Goal: Register for event/course

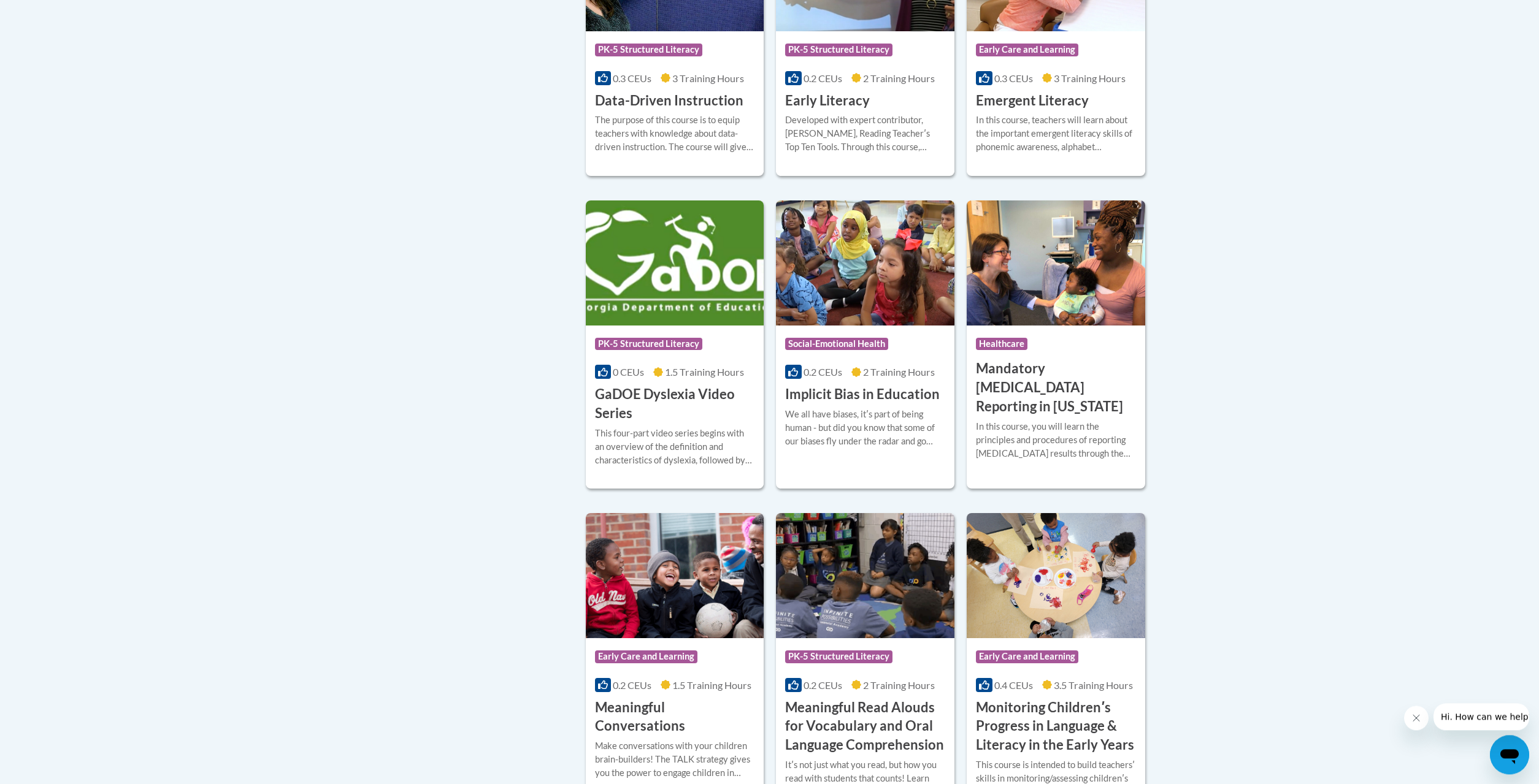
scroll to position [1461, 0]
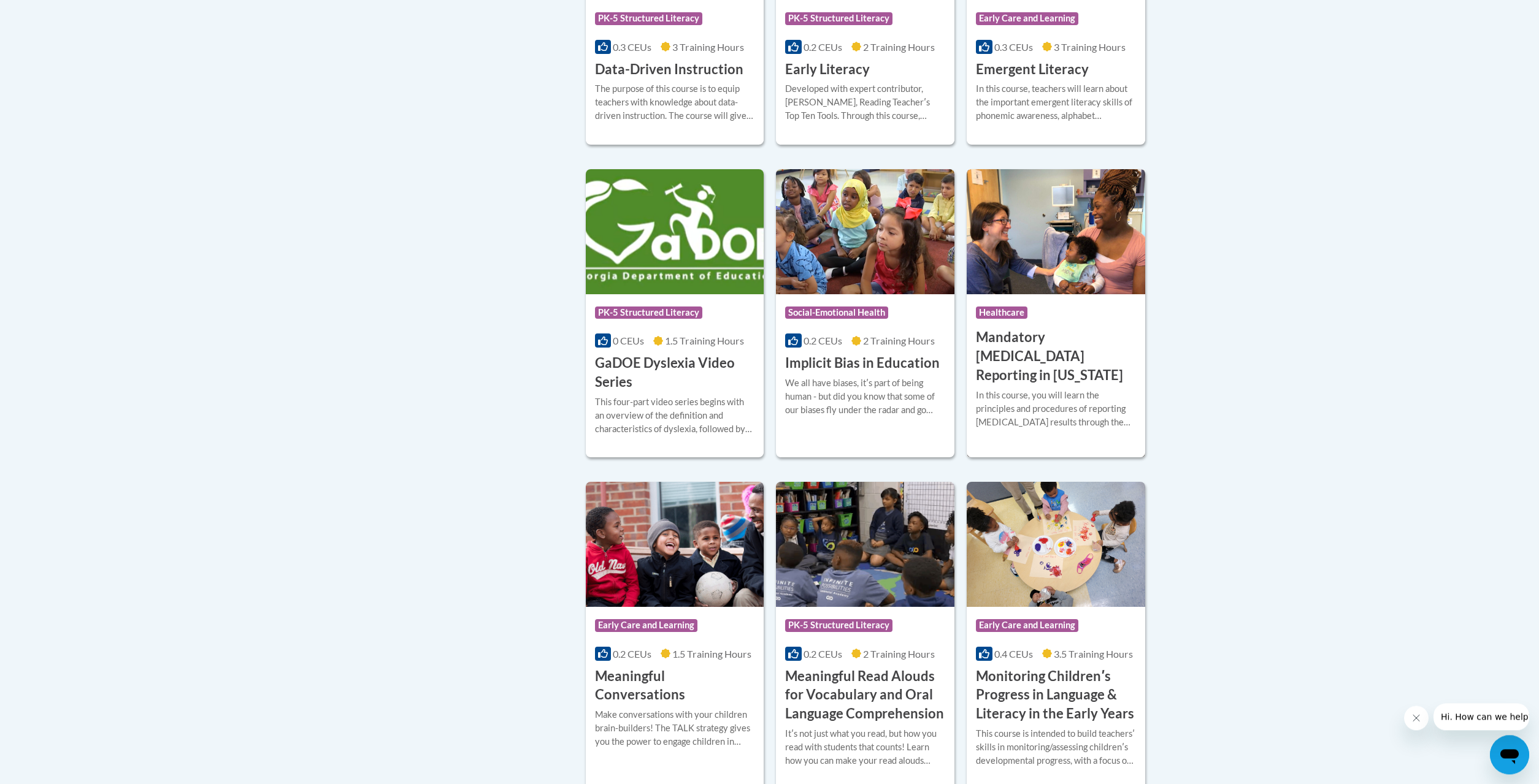
click at [1053, 355] on h3 "Mandatory Audiology Reporting in Georgia" at bounding box center [1056, 356] width 160 height 57
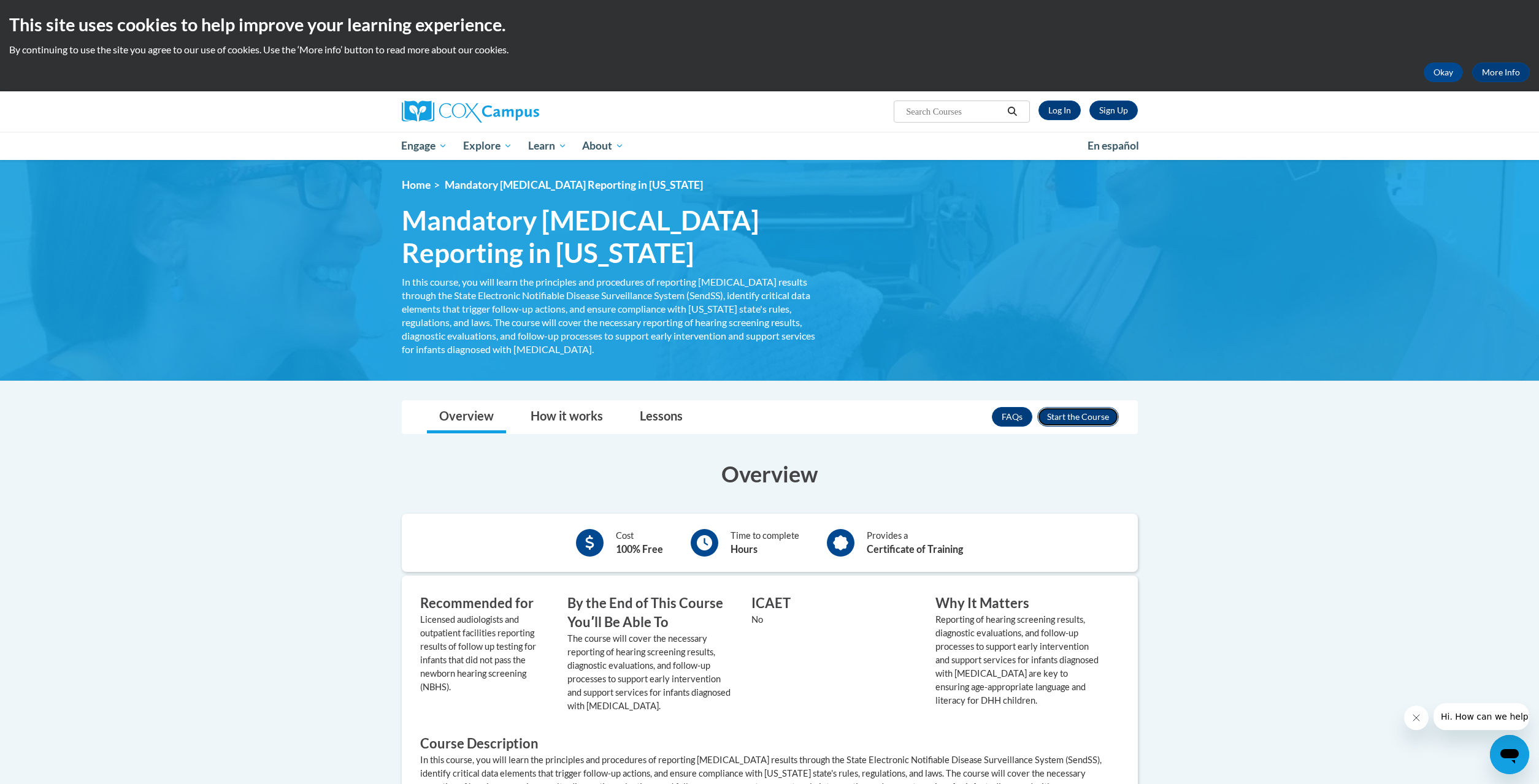
click at [1058, 413] on button "Enroll" at bounding box center [1078, 417] width 82 height 20
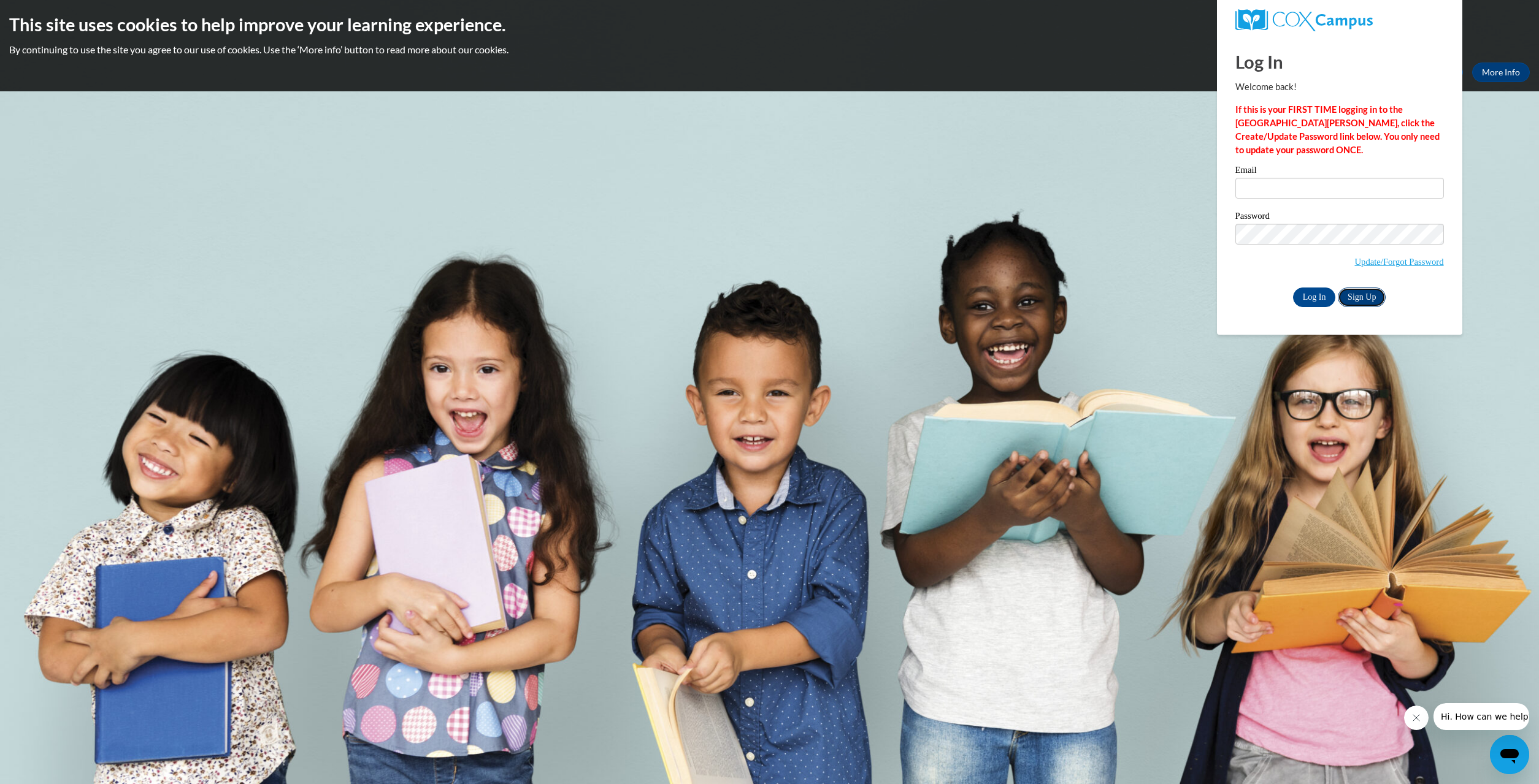
click at [1358, 295] on link "Sign Up" at bounding box center [1361, 297] width 47 height 20
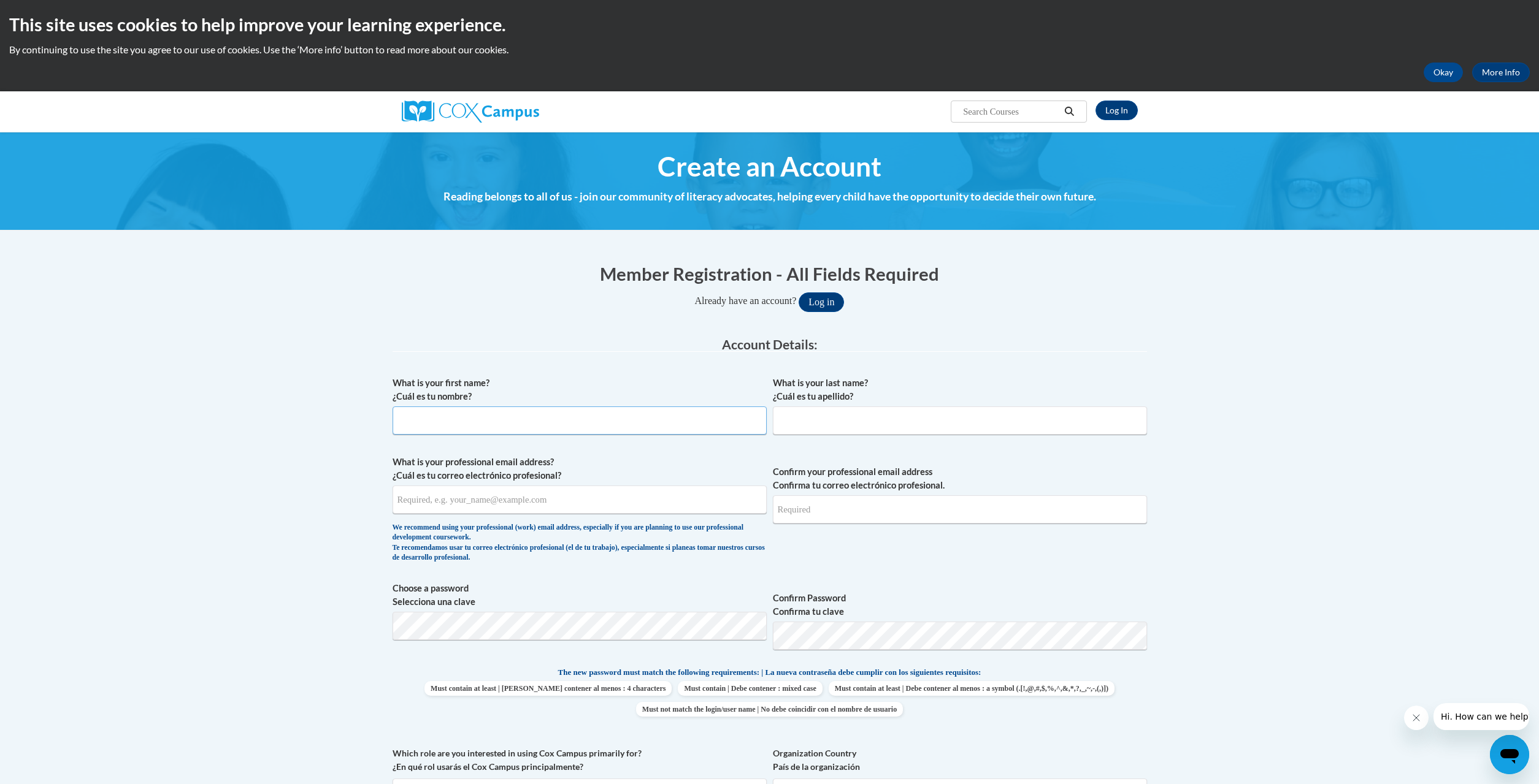
click at [527, 423] on input "What is your first name? ¿Cuál es tu nombre?" at bounding box center [580, 420] width 374 height 28
type input "Penny"
click at [800, 431] on input "What is your last name? ¿Cuál es tu apellido?" at bounding box center [960, 420] width 374 height 28
type input "Horne"
click at [647, 503] on input "What is your professional email address? ¿Cuál es tu correo electrónico profesi…" at bounding box center [580, 499] width 374 height 28
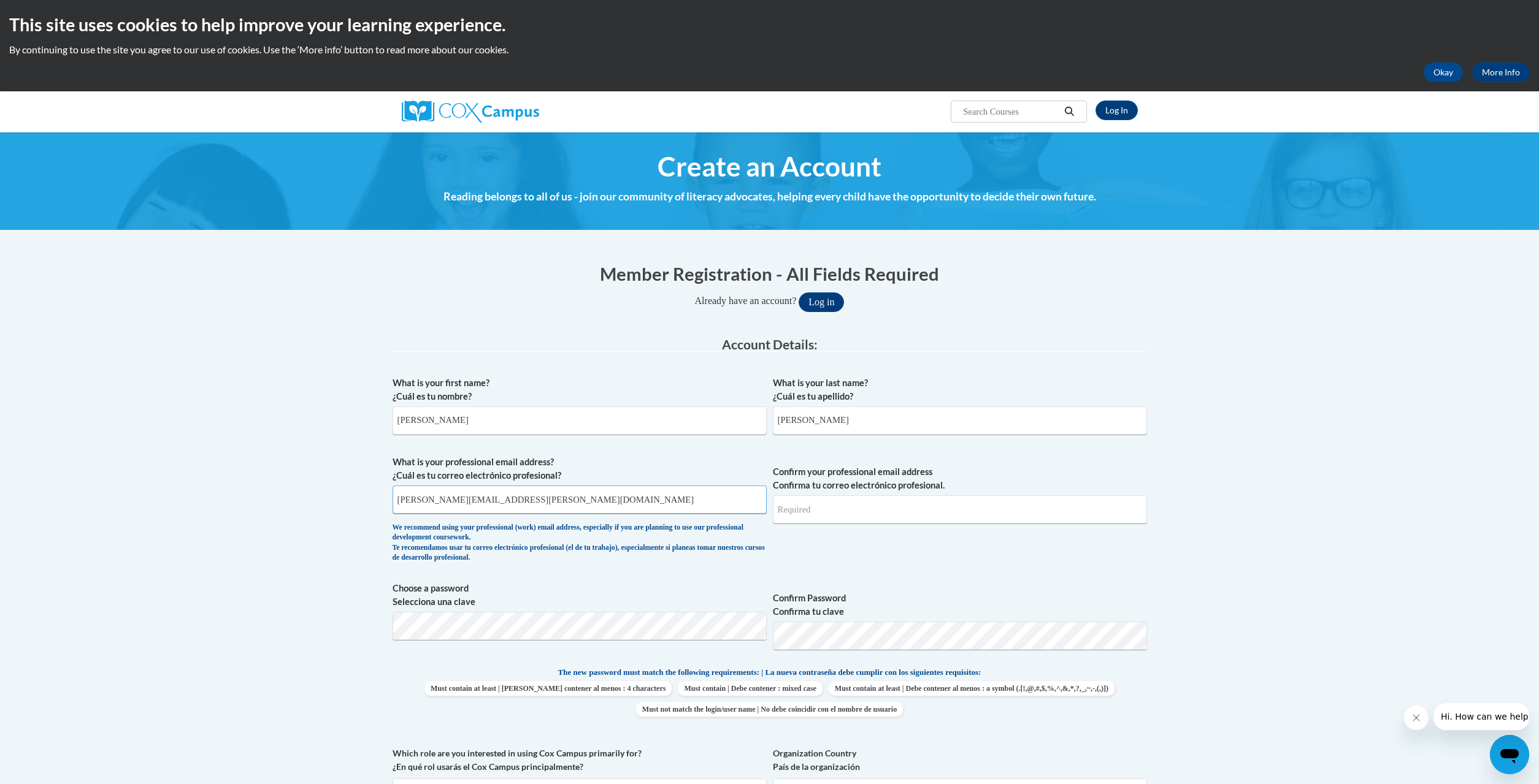
type input "Penny.horne@dph.ga.gov"
click at [793, 515] on input "Confirm your professional email address Confirma tu correo electrónico profesio…" at bounding box center [960, 510] width 374 height 28
type input "Penny.horne@dph.ga.gov"
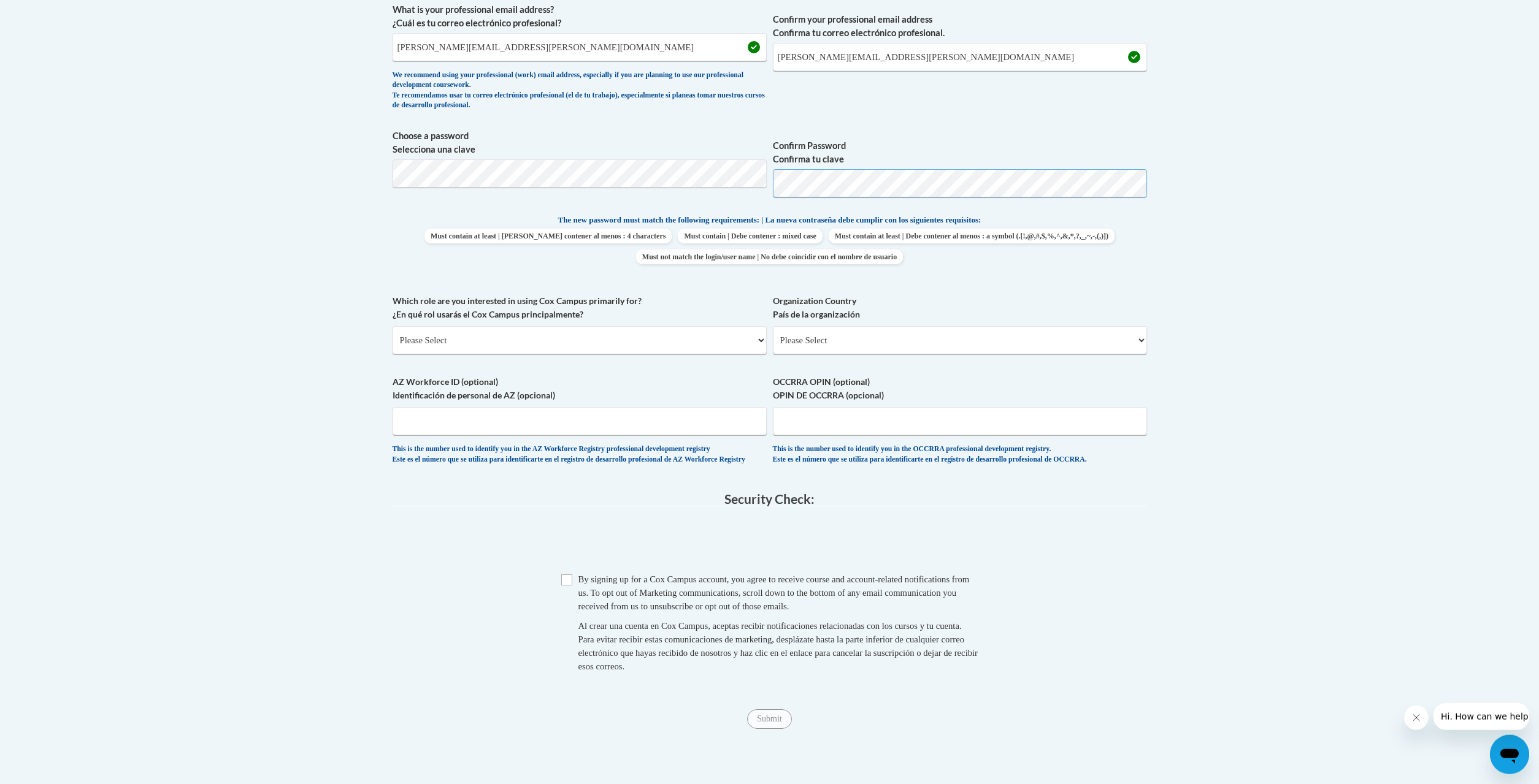
scroll to position [454, 0]
click at [569, 584] on input "Checkbox" at bounding box center [567, 578] width 11 height 11
checkbox input "true"
click at [770, 725] on input "Submit" at bounding box center [769, 717] width 44 height 20
click at [393, 325] on select "Please Select College/University | Colegio/Universidad Community/Nonprofit Part…" at bounding box center [580, 339] width 374 height 28
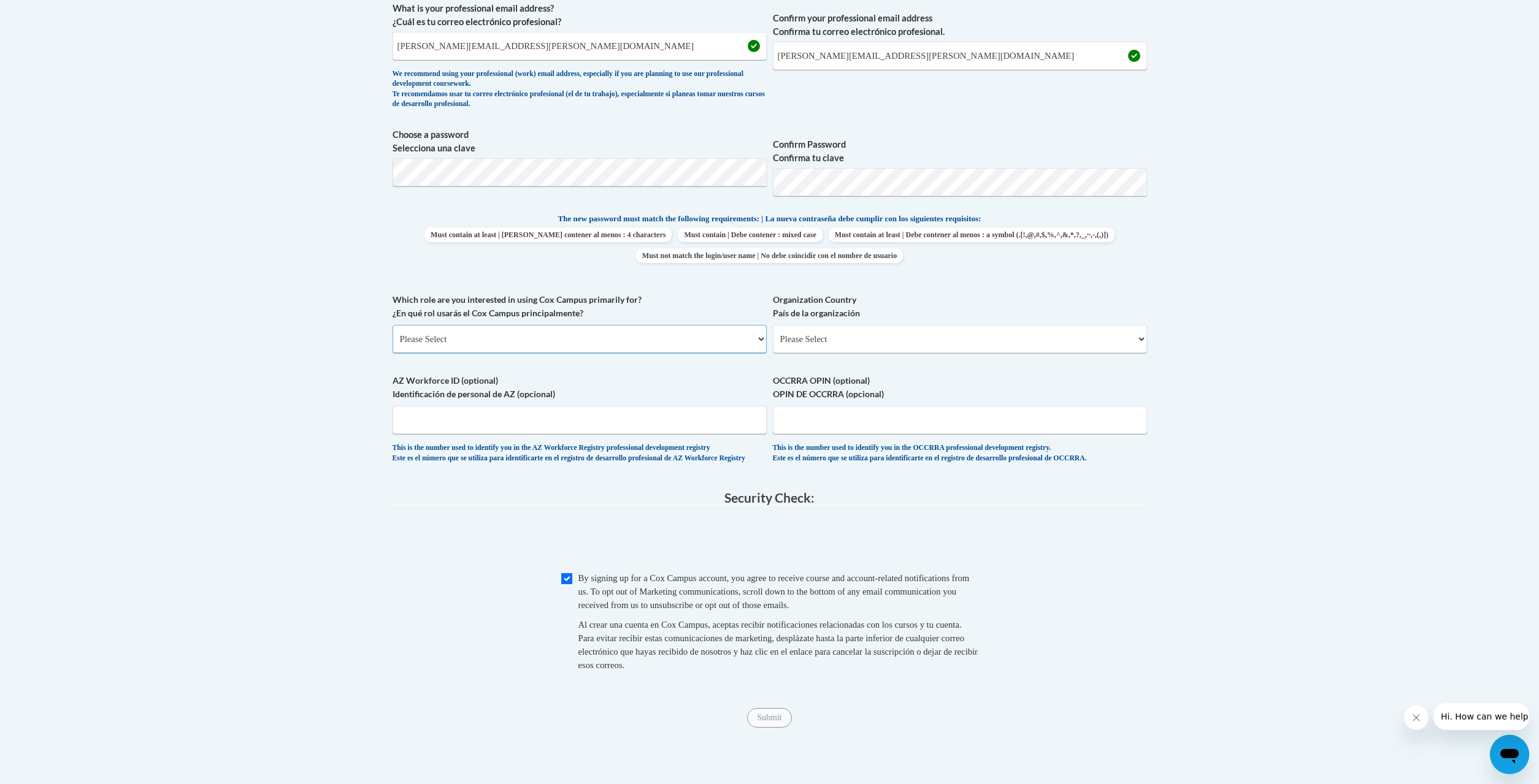
select select "dc7172d6-9229-4d8e-ba4e-8a66fb6d7019"
click option "Healthcare | Cuidado de la salud" at bounding box center [0, 0] width 0 height 0
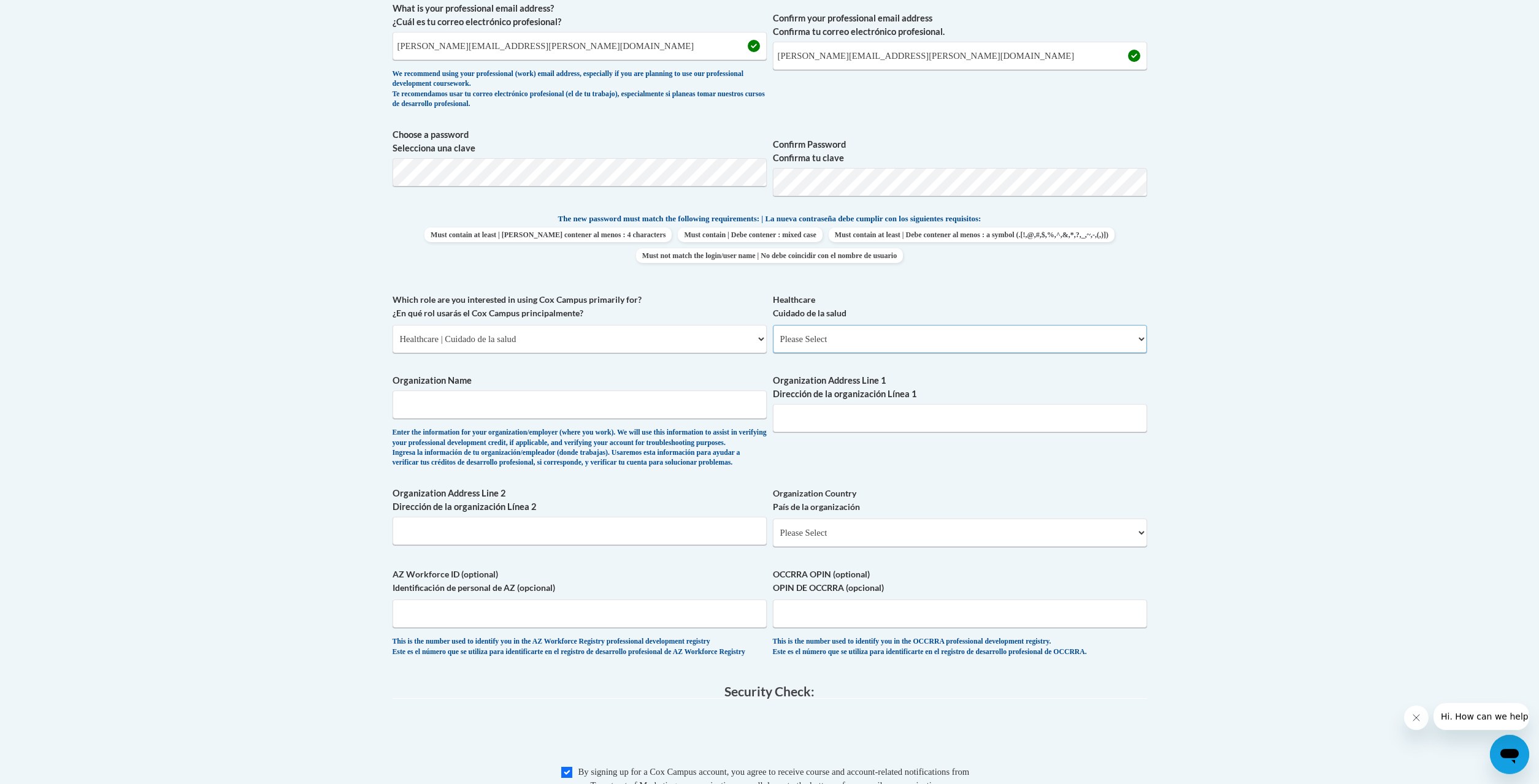
click at [773, 325] on select "Please Select Clinical Education | Educación clinica Executive Leadership | Líd…" at bounding box center [960, 339] width 374 height 28
select select "201ed37f-8d8d-4a60-b3ab-02ba357786a1"
click option "Other | Otro" at bounding box center [0, 0] width 0 height 0
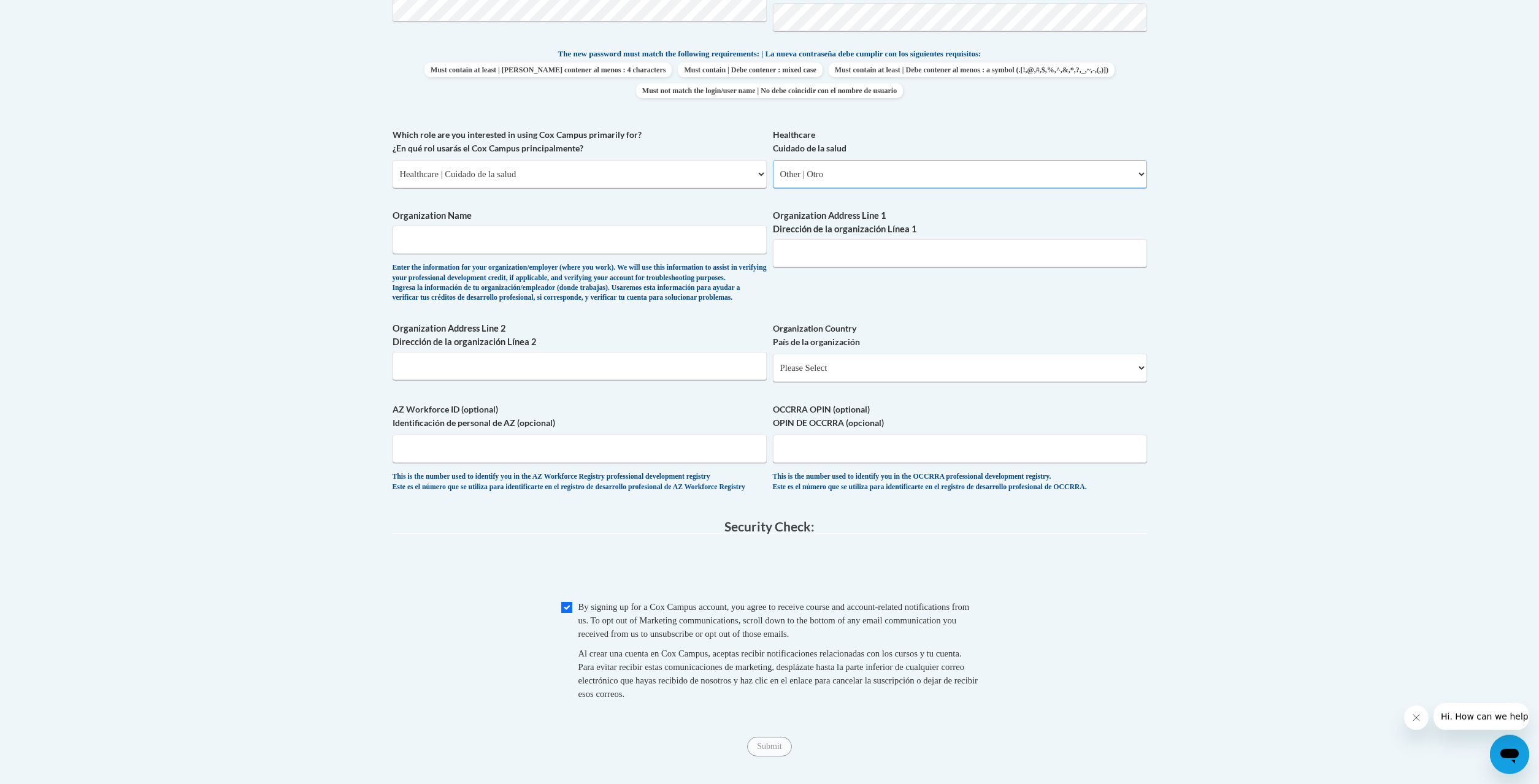
scroll to position [716, 0]
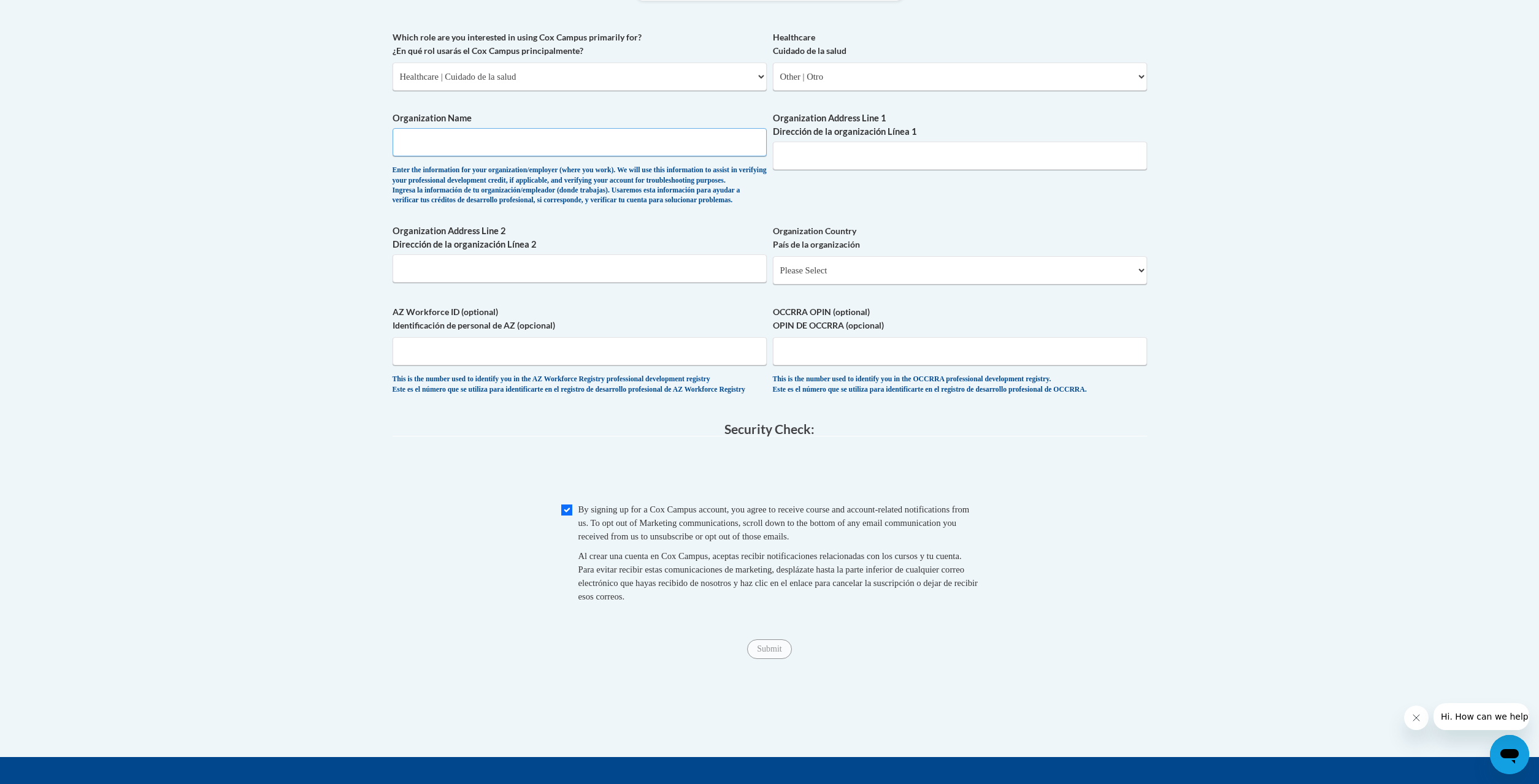
click at [436, 138] on input "Organization Name" at bounding box center [580, 142] width 374 height 28
type input "Seminole County Health Department"
click at [924, 160] on input "Organization Address Line 1 Dirección de la organización Línea 1" at bounding box center [960, 155] width 374 height 28
type input "904 N WIley Ave Donalsonville GA"
click at [773, 257] on select "Please Select United States | Estados Unidos Outside of the United States | Fue…" at bounding box center [960, 271] width 374 height 28
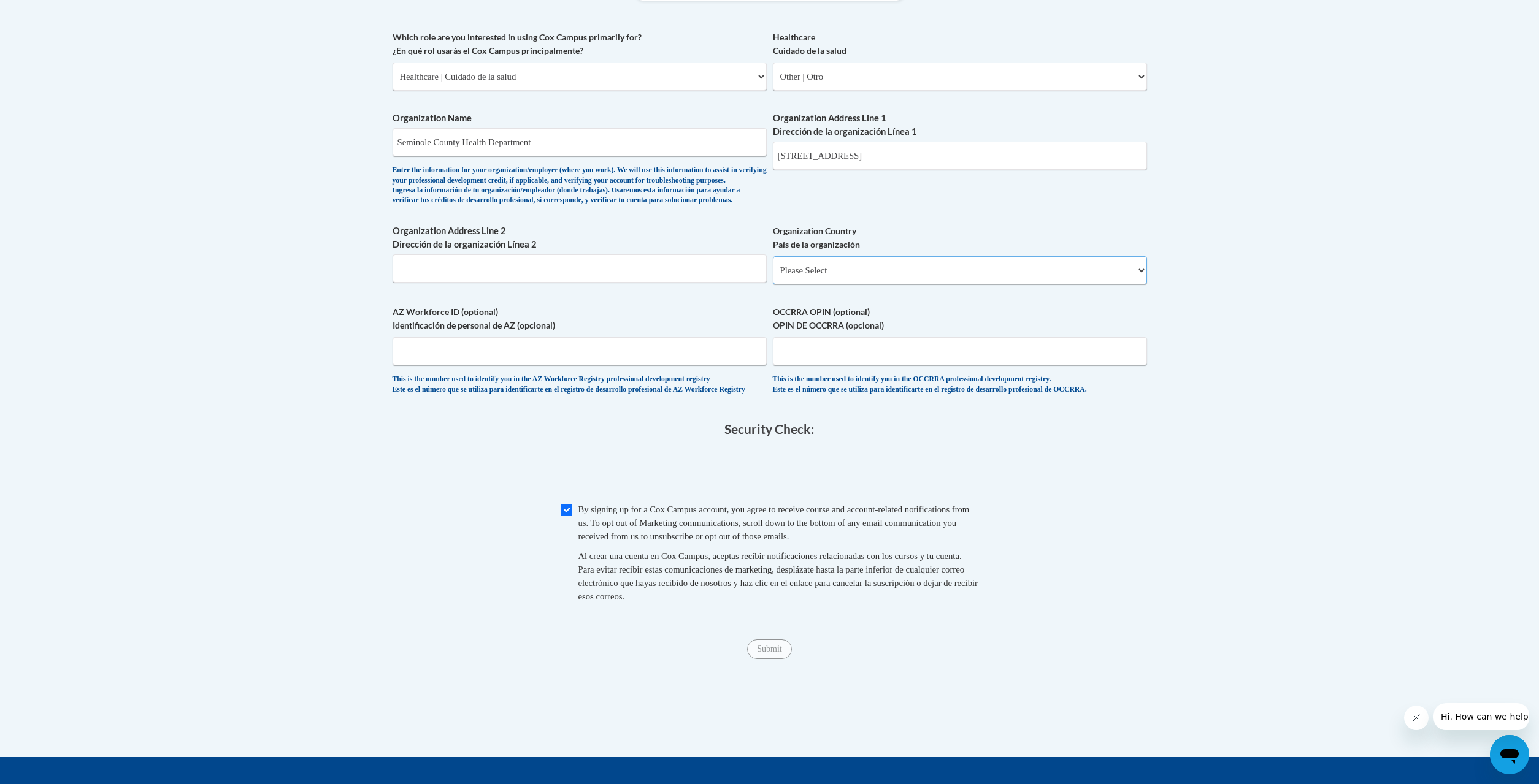
select select "ad49bcad-a171-4b2e-b99c-48b446064914"
click option "United States | Estados Unidos" at bounding box center [0, 0] width 0 height 0
select select
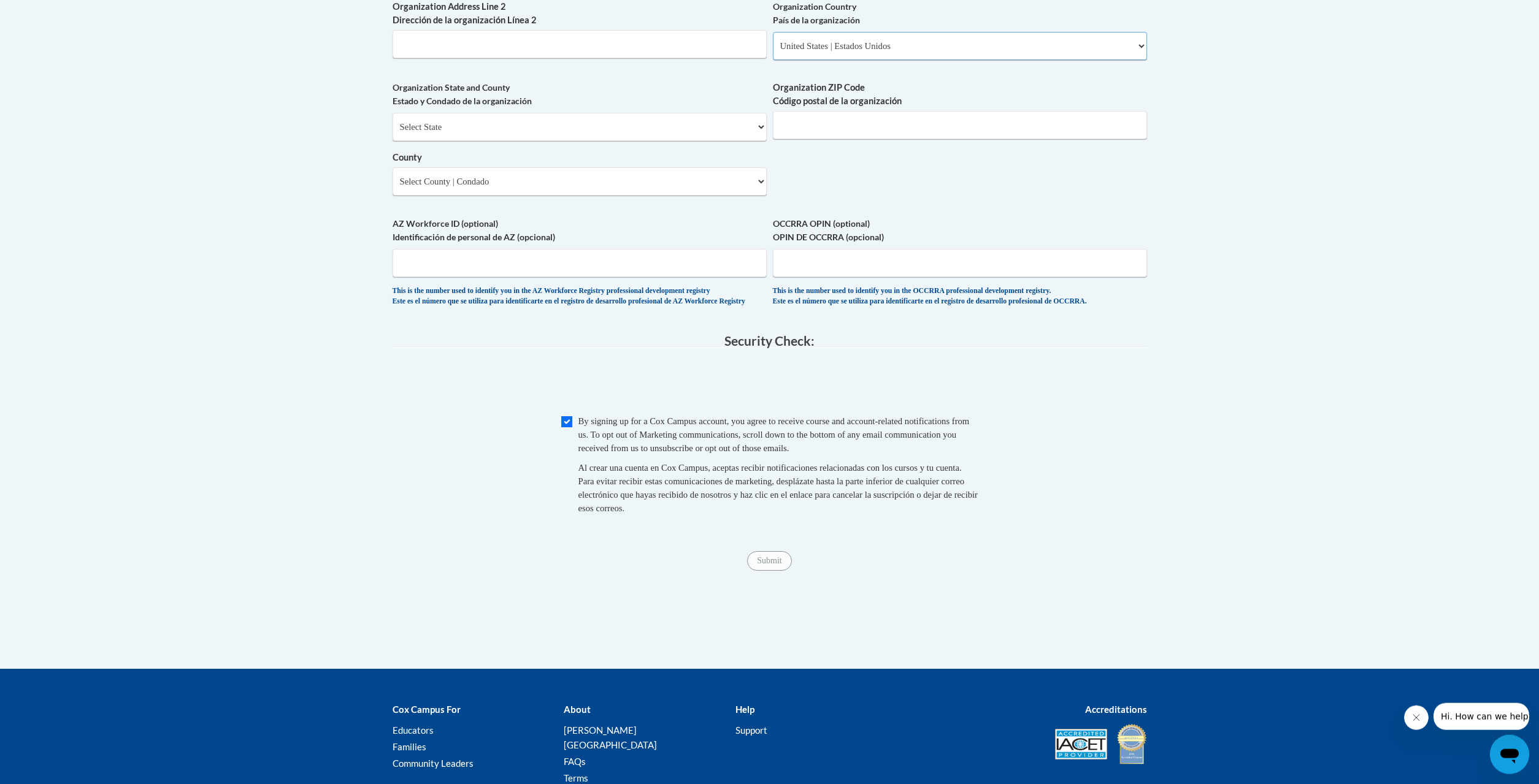
scroll to position [954, 0]
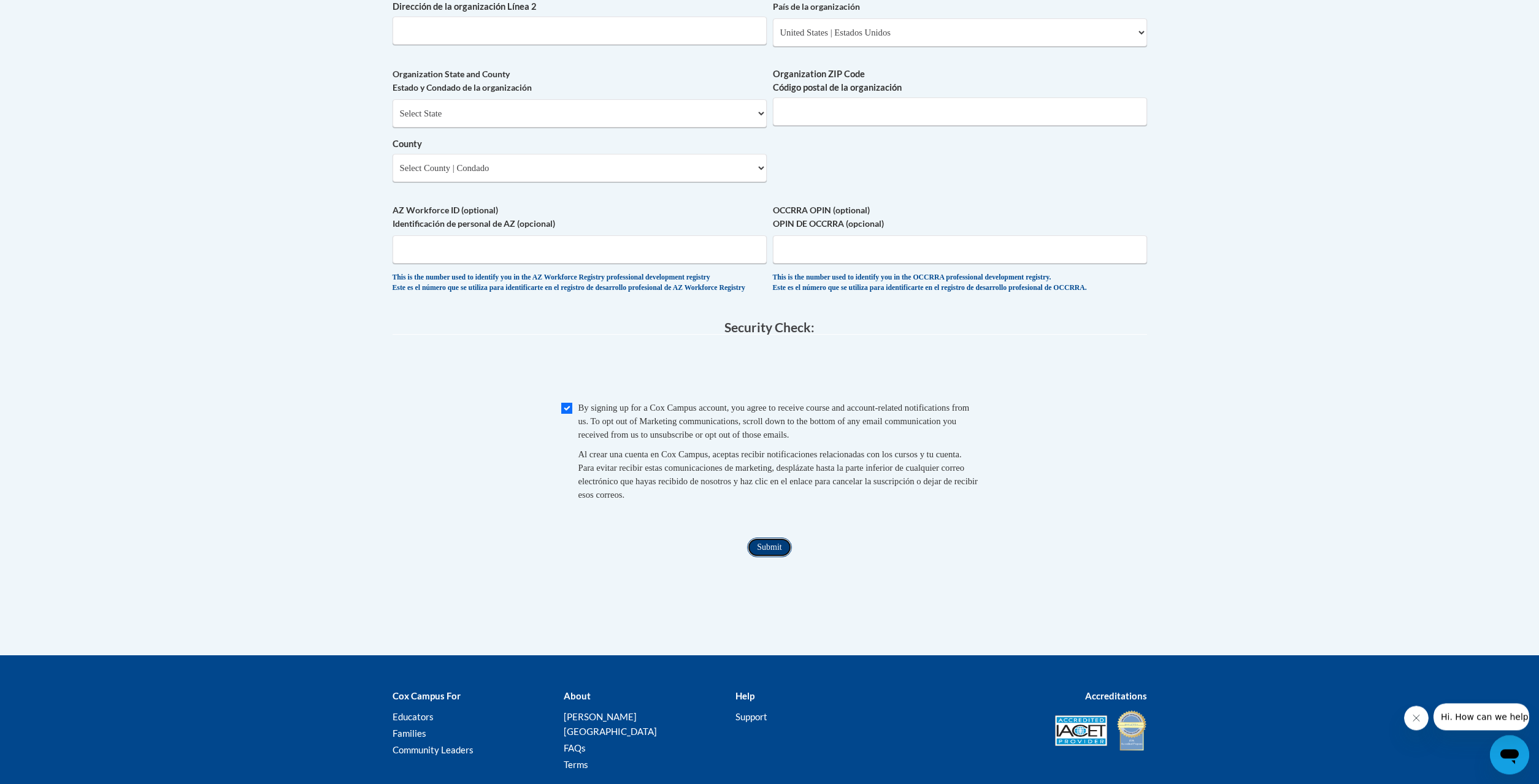
click at [771, 557] on input "Submit" at bounding box center [769, 547] width 44 height 20
type input "39845"
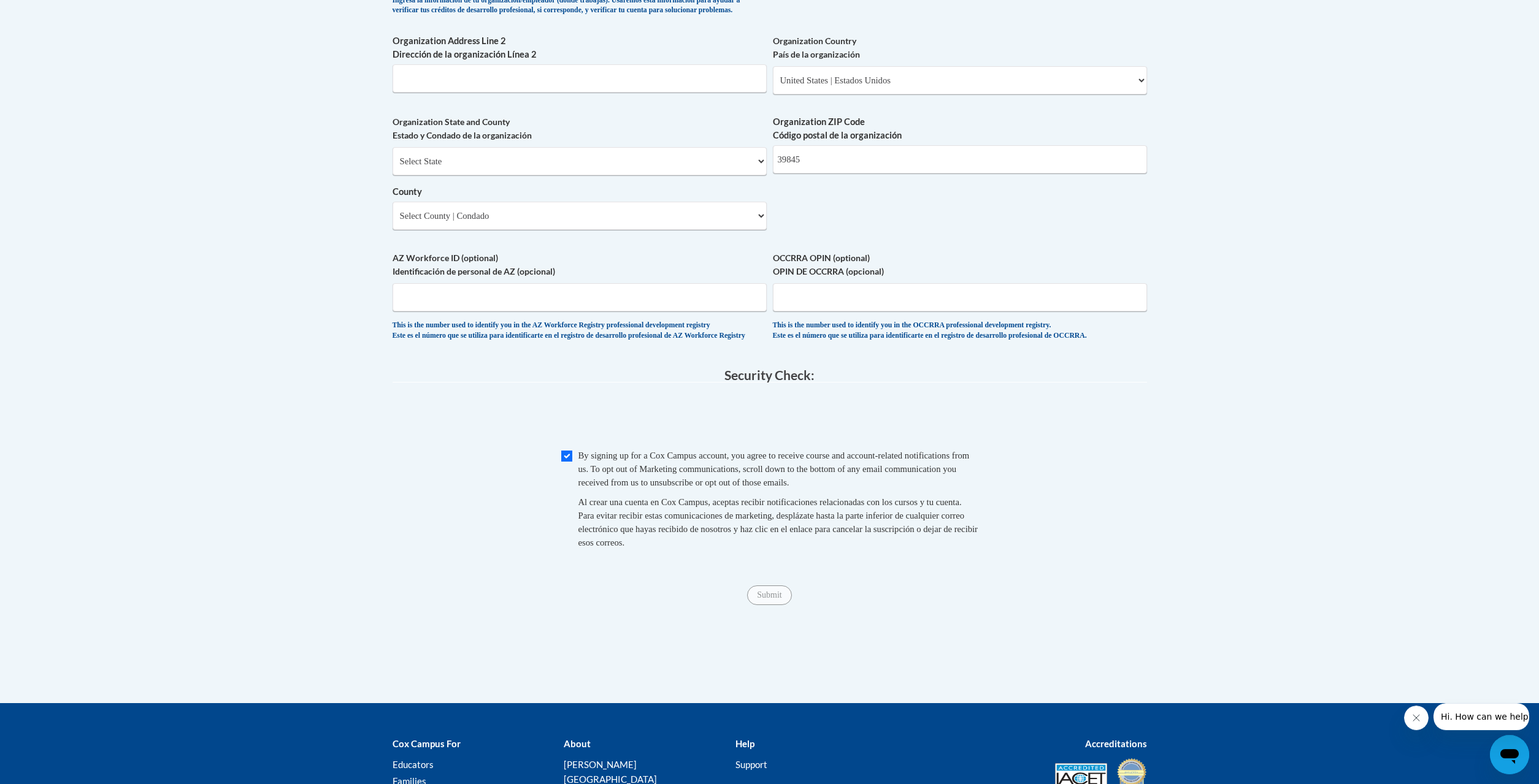
scroll to position [908, 0]
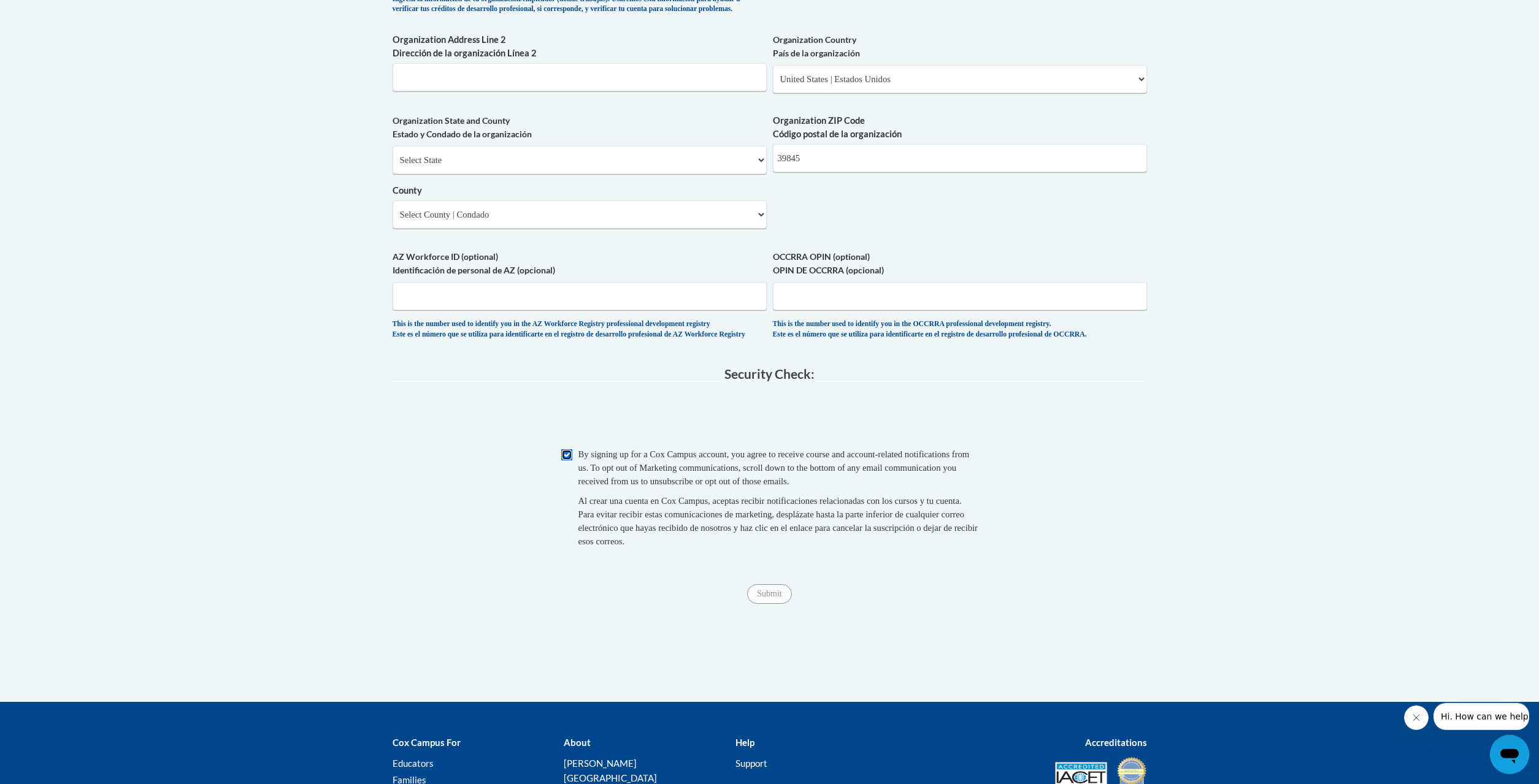
click at [566, 460] on input "Checkbox" at bounding box center [567, 455] width 11 height 11
checkbox input "false"
click at [761, 604] on input "Submit" at bounding box center [769, 593] width 44 height 20
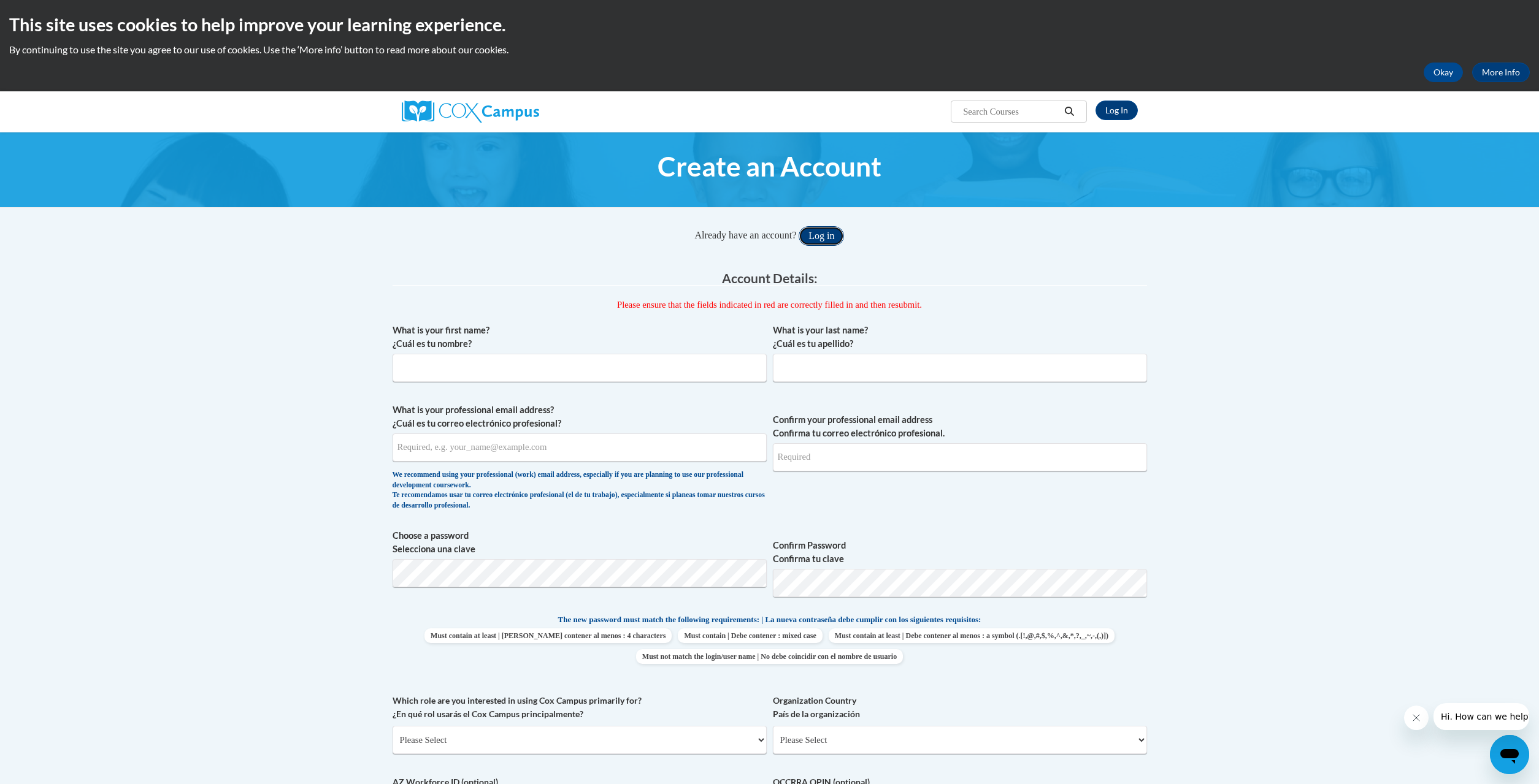
click at [821, 233] on button "Log in" at bounding box center [821, 235] width 46 height 20
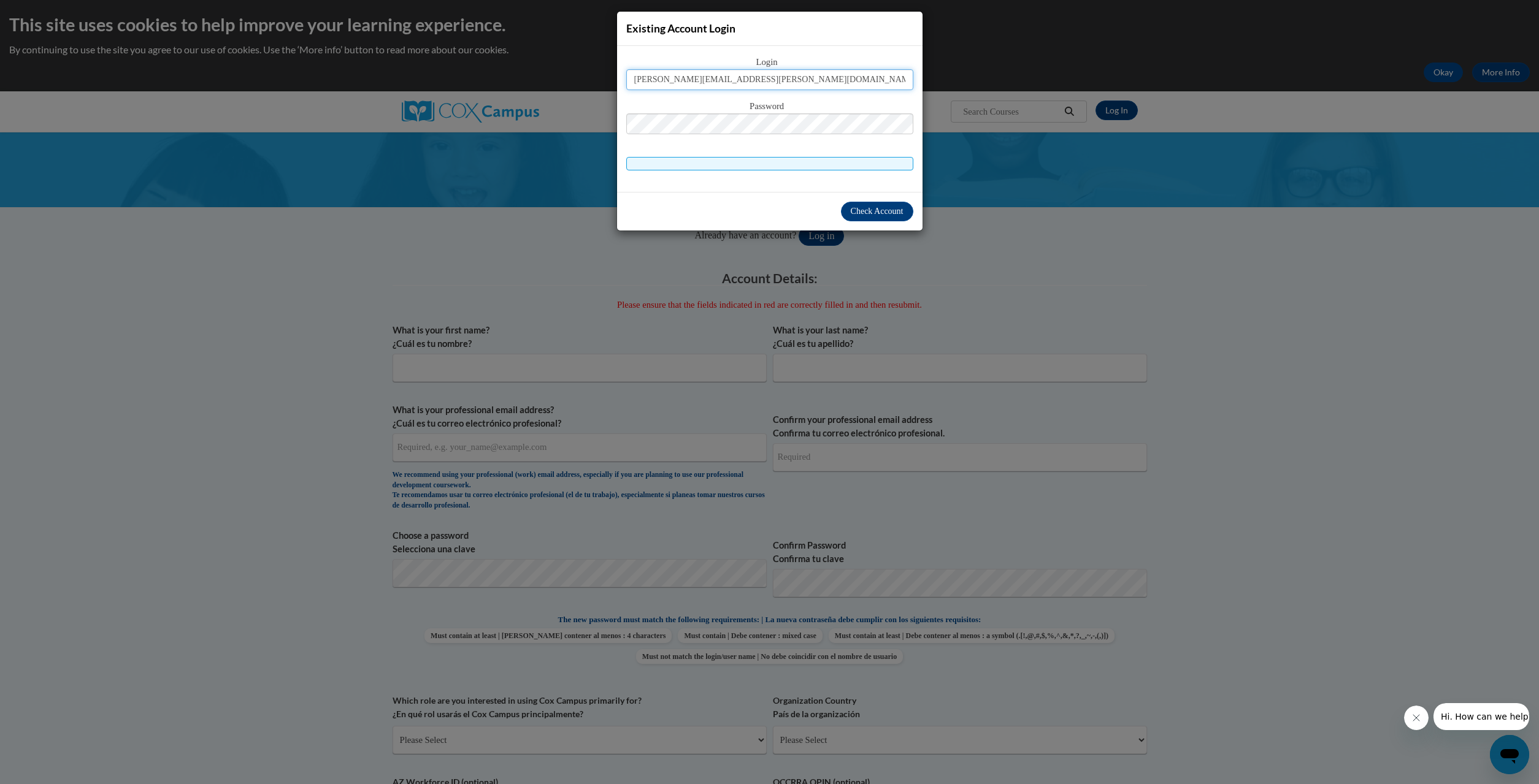
type input "Penny.horne@dph.ga.gov"
click at [798, 226] on button "Log in" at bounding box center [821, 235] width 46 height 20
click at [867, 210] on span "Check Account" at bounding box center [877, 211] width 53 height 9
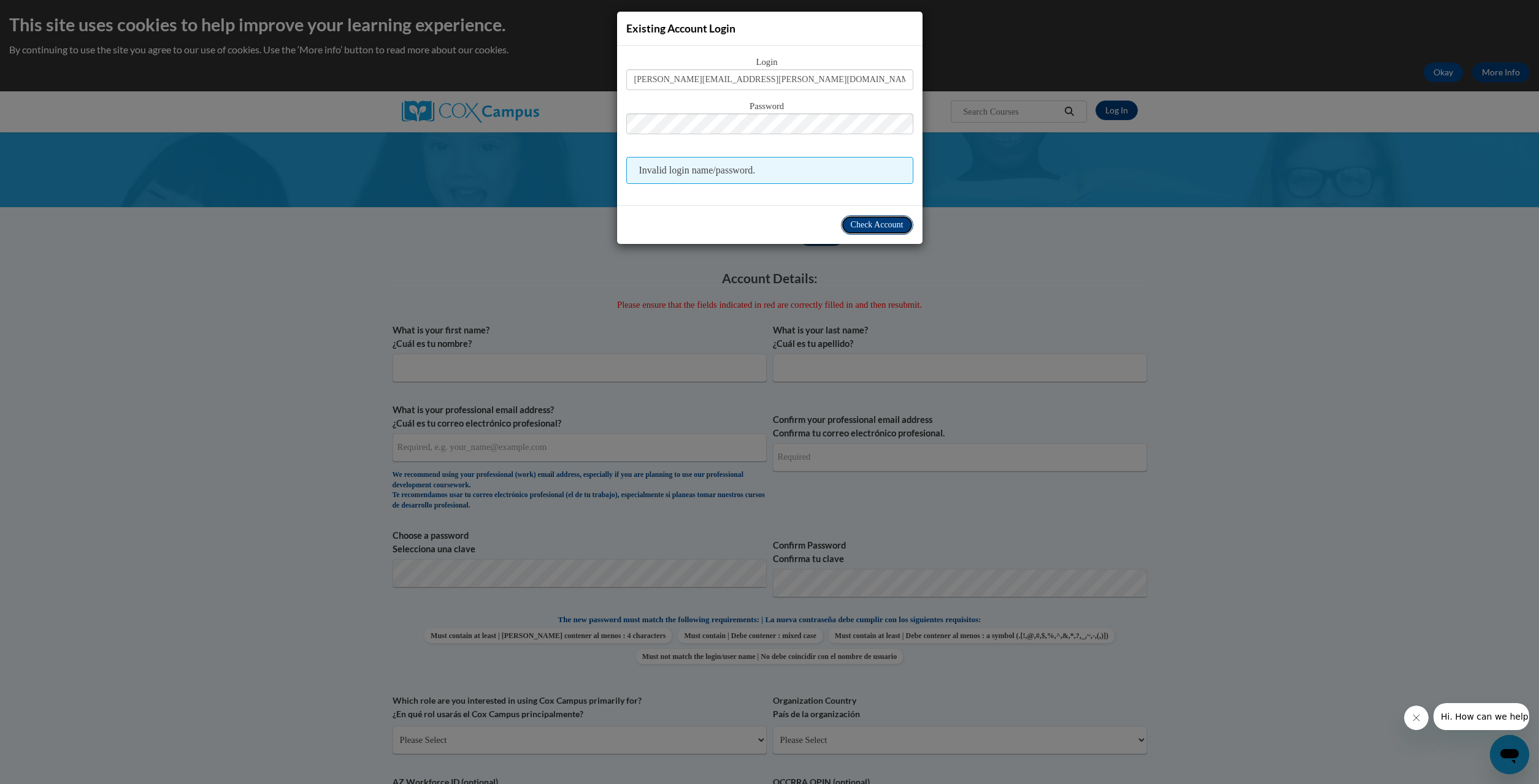
click at [876, 228] on span "Check Account" at bounding box center [877, 225] width 53 height 9
